Goal: Check status

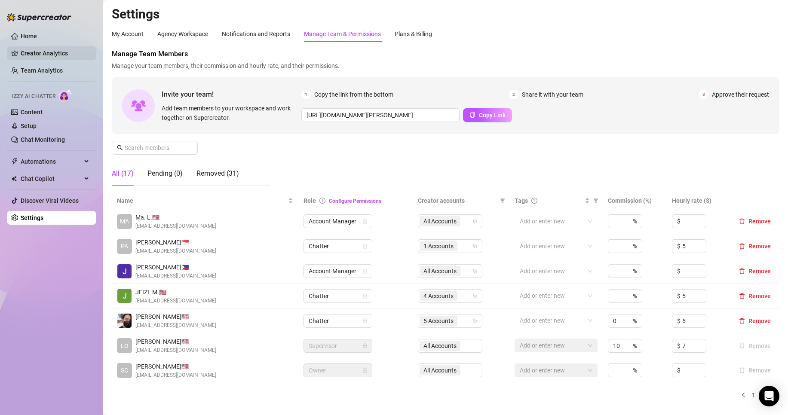
scroll to position [72, 0]
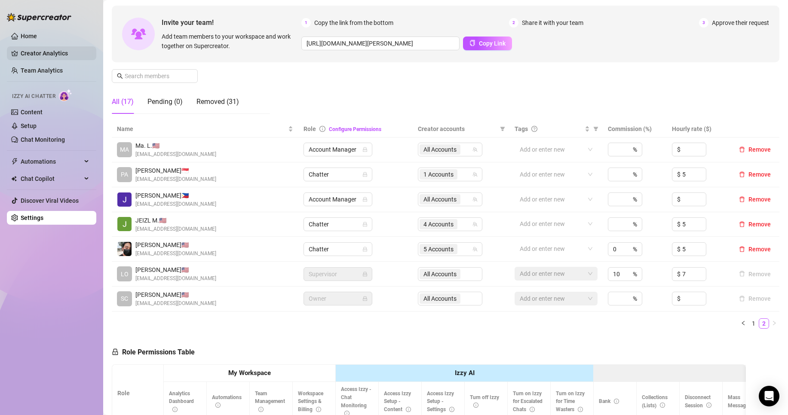
click at [52, 49] on link "Creator Analytics" at bounding box center [55, 53] width 69 height 14
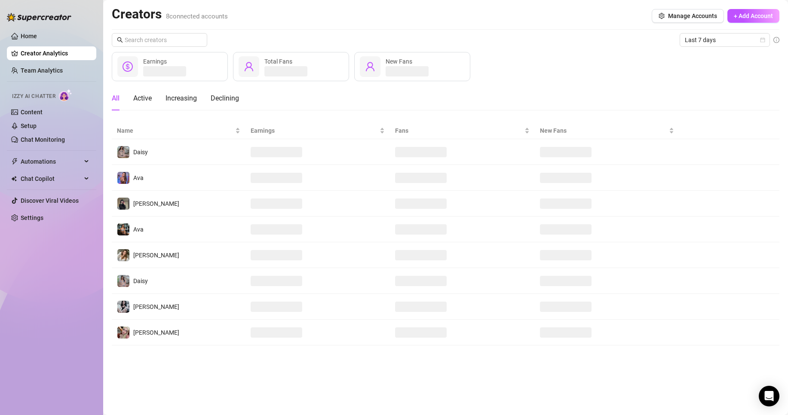
click at [724, 48] on div "Last 7 days Earnings Total Fans New Fans All Active Increasing Declining Name E…" at bounding box center [446, 189] width 668 height 313
click at [726, 40] on span "Last 7 days" at bounding box center [725, 40] width 80 height 13
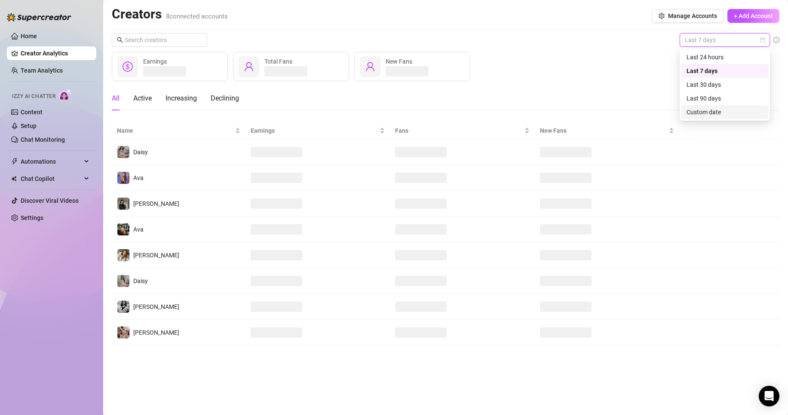
click at [701, 114] on div "Custom date" at bounding box center [725, 112] width 77 height 9
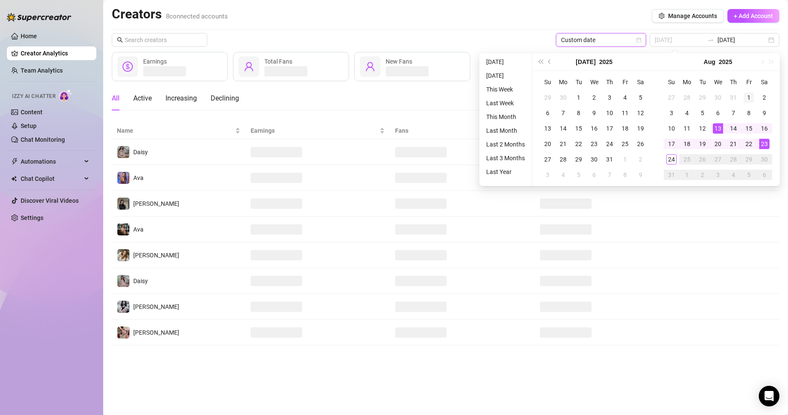
type input "[DATE]"
click at [751, 100] on div "1" at bounding box center [749, 97] width 10 height 10
type input "[DATE]"
click at [676, 157] on div "24" at bounding box center [672, 159] width 10 height 10
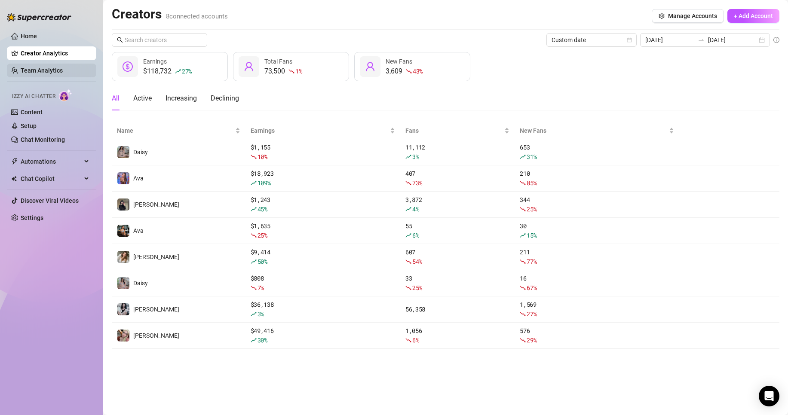
click at [42, 67] on link "Team Analytics" at bounding box center [42, 70] width 42 height 7
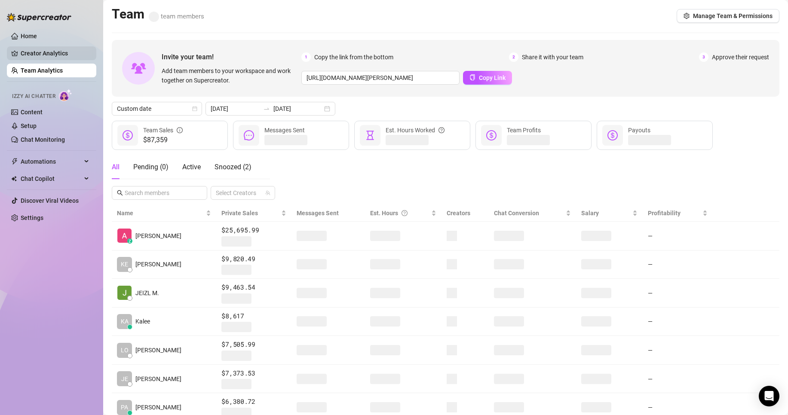
click at [50, 54] on link "Creator Analytics" at bounding box center [55, 53] width 69 height 14
